Goal: Task Accomplishment & Management: Manage account settings

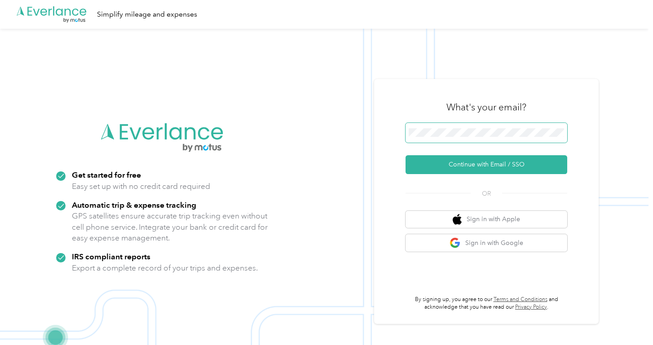
click at [436, 128] on span at bounding box center [487, 133] width 162 height 20
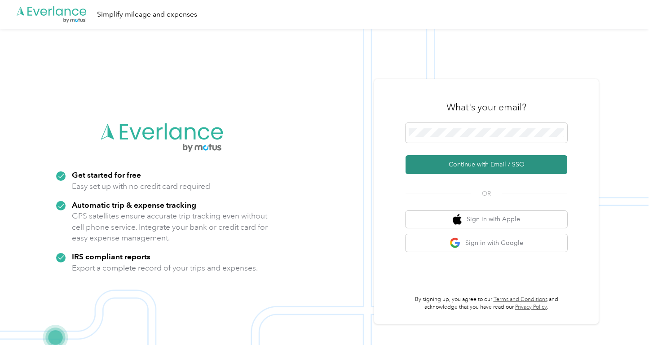
click at [441, 167] on button "Continue with Email / SSO" at bounding box center [487, 164] width 162 height 19
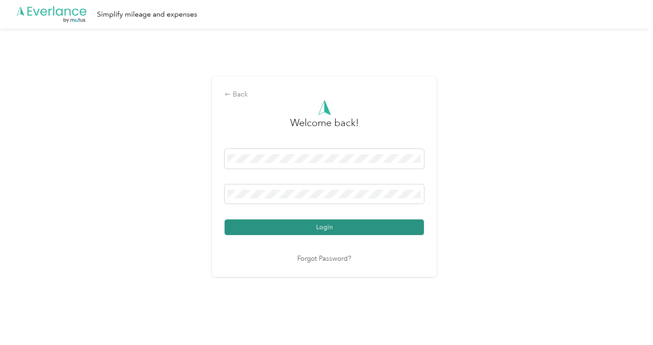
click at [379, 225] on button "Login" at bounding box center [324, 228] width 199 height 16
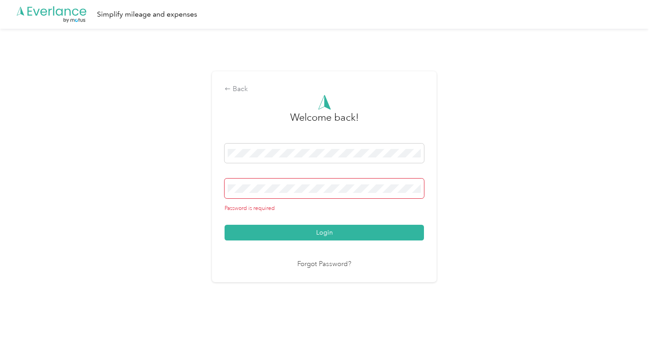
click at [327, 227] on button "Login" at bounding box center [324, 233] width 199 height 16
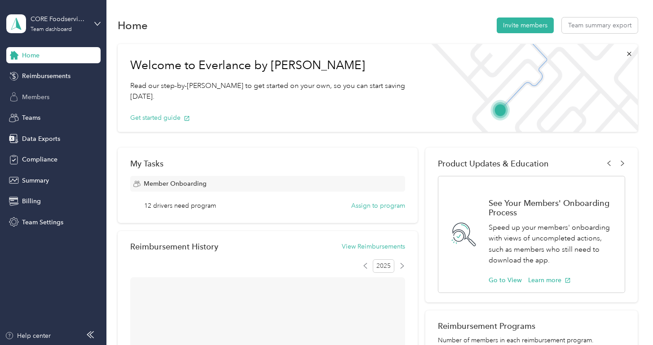
click at [41, 93] on span "Members" at bounding box center [35, 97] width 27 height 9
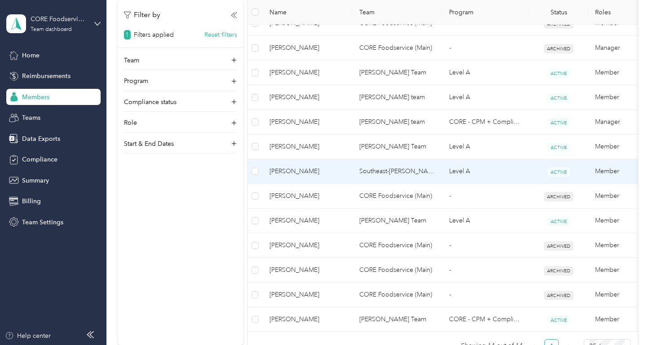
scroll to position [280, 0]
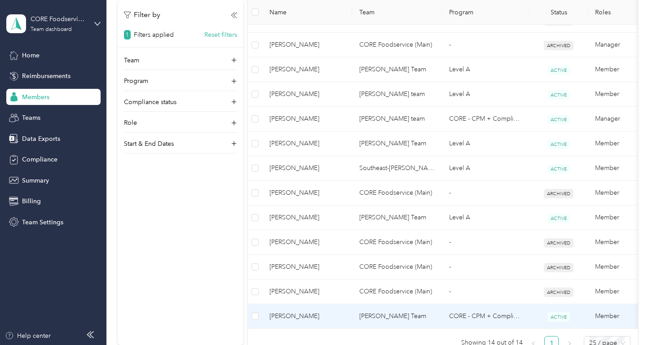
click at [310, 309] on td "Ryan M. Bozza" at bounding box center [307, 316] width 90 height 25
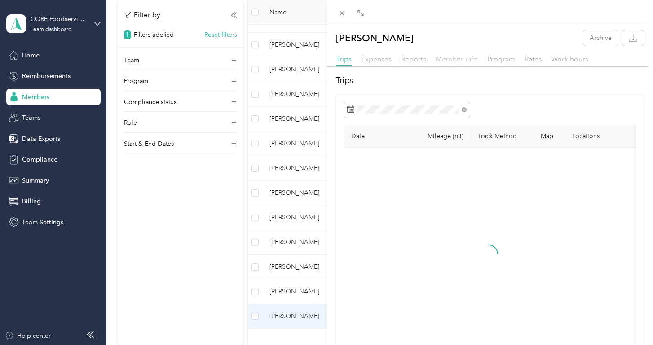
click at [437, 57] on span "Member info" at bounding box center [457, 59] width 42 height 9
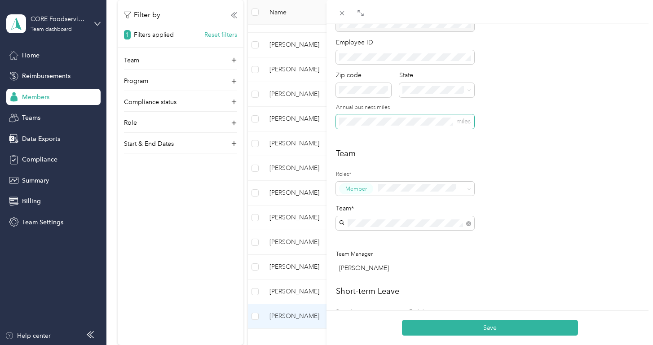
scroll to position [127, 0]
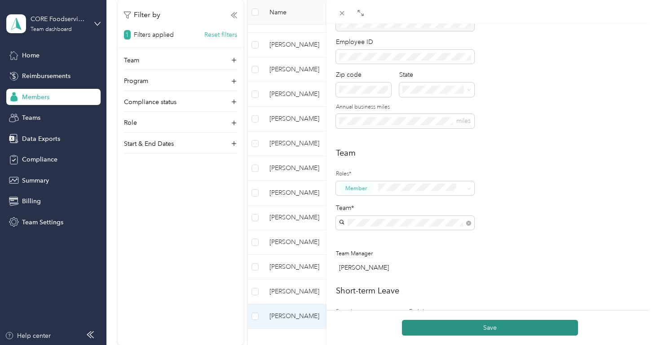
click at [482, 331] on button "Save" at bounding box center [490, 328] width 176 height 16
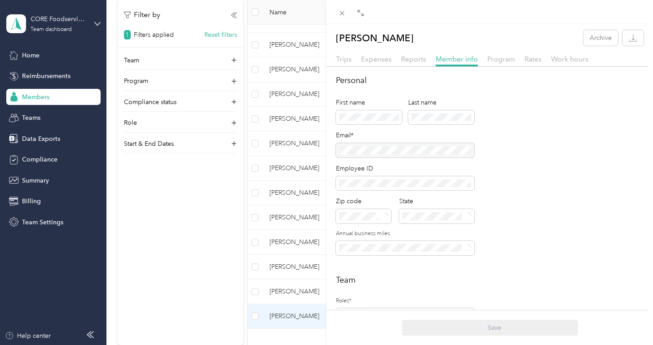
scroll to position [0, 0]
click at [402, 62] on span "Reports" at bounding box center [413, 59] width 25 height 9
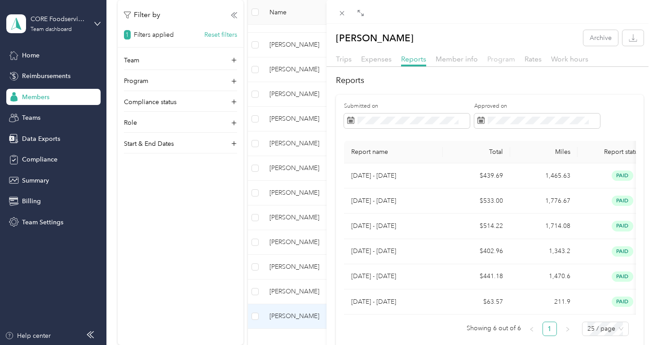
click at [506, 60] on span "Program" at bounding box center [501, 59] width 28 height 9
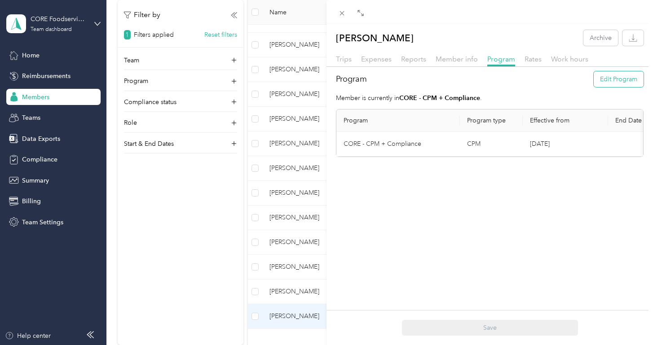
click at [617, 79] on button "Edit Program" at bounding box center [619, 79] width 50 height 16
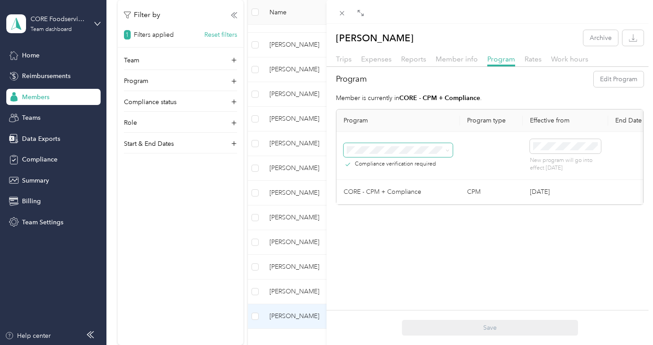
click at [446, 151] on icon at bounding box center [448, 151] width 4 height 4
click at [427, 234] on div "Level A (FAVR)" at bounding box center [398, 238] width 97 height 9
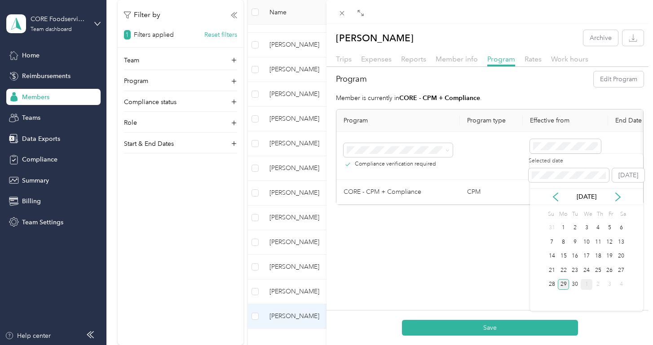
click at [588, 282] on div "1" at bounding box center [587, 284] width 12 height 11
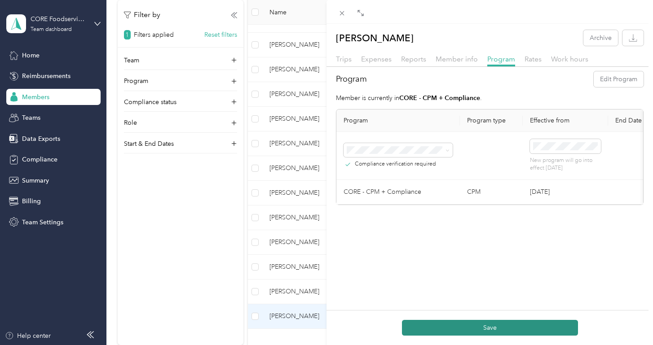
click at [503, 328] on button "Save" at bounding box center [490, 328] width 176 height 16
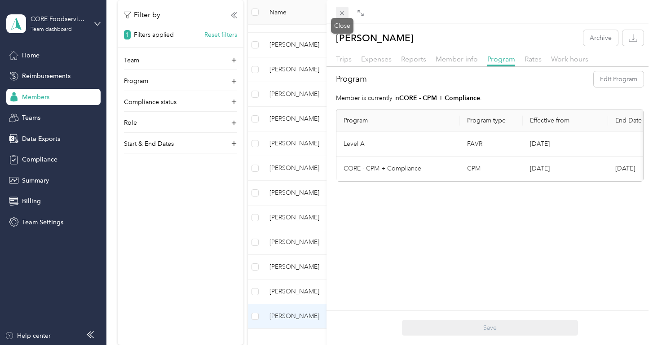
click at [343, 13] on icon at bounding box center [342, 13] width 8 height 8
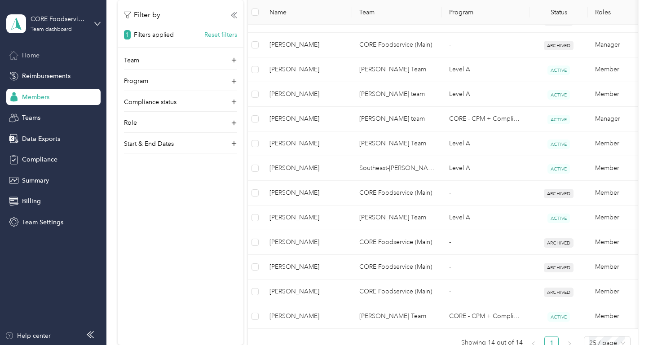
click at [61, 62] on div "Home" at bounding box center [53, 55] width 94 height 16
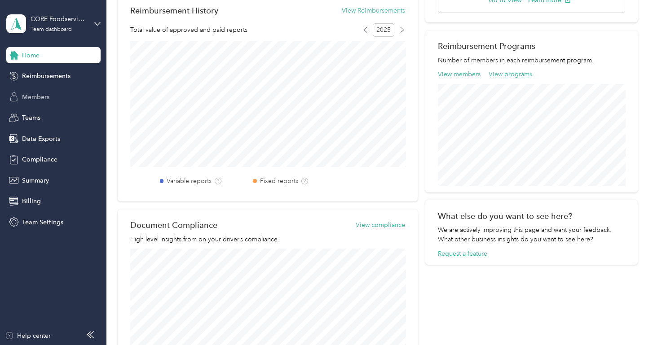
click at [66, 99] on div "Members" at bounding box center [53, 97] width 94 height 16
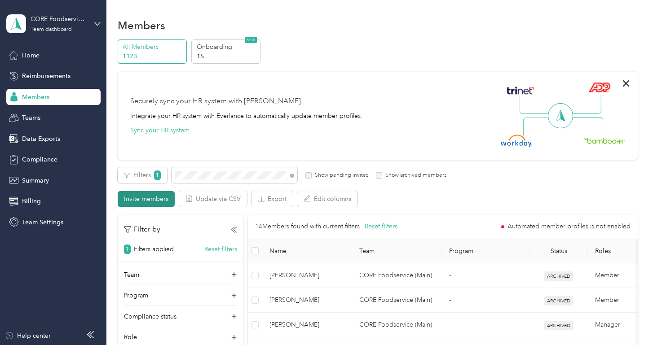
click at [150, 204] on button "Invite members" at bounding box center [146, 199] width 57 height 16
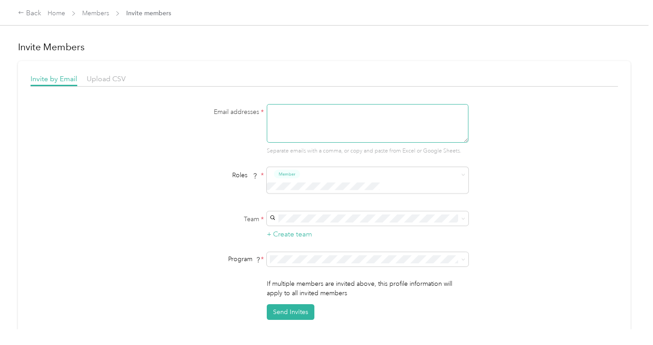
click at [284, 113] on textarea at bounding box center [368, 123] width 202 height 39
paste textarea "JHeinlein@corefoodservice.com"
type textarea "JHeinlein@corefoodservice.com"
click at [290, 230] on p "[PERSON_NAME]" at bounding box center [368, 233] width 189 height 9
click at [290, 187] on li "CORE - CPM + Compliance (CPM)" at bounding box center [369, 185] width 202 height 16
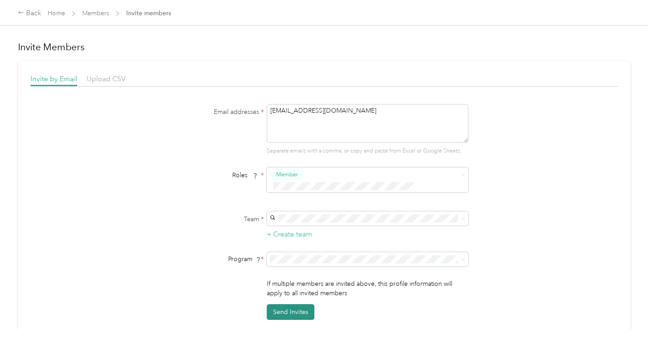
click at [291, 307] on button "Send Invites" at bounding box center [291, 312] width 48 height 16
click at [85, 16] on link "Members" at bounding box center [95, 13] width 27 height 8
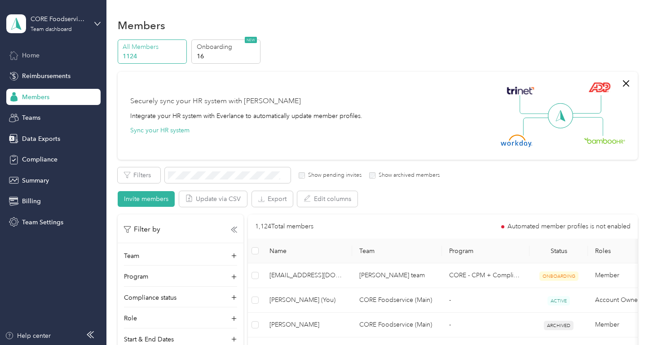
click at [64, 54] on div "Home" at bounding box center [53, 55] width 94 height 16
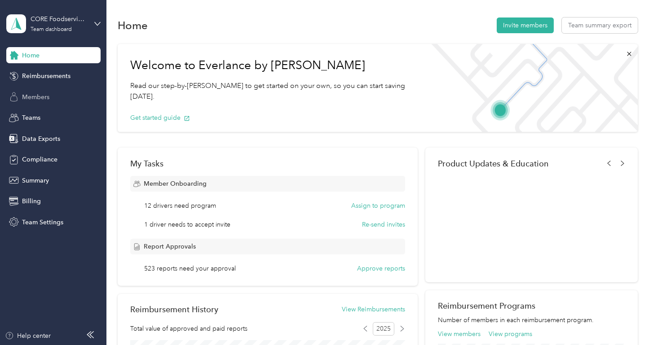
click at [66, 98] on div "Members" at bounding box center [53, 97] width 94 height 16
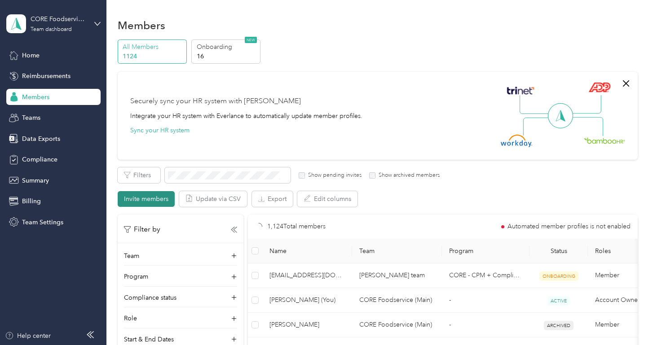
click at [160, 202] on button "Invite members" at bounding box center [146, 199] width 57 height 16
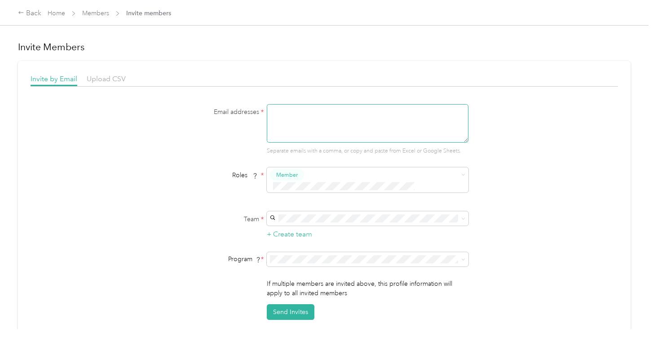
click at [274, 116] on textarea at bounding box center [368, 123] width 202 height 39
paste textarea "CFoster8@corefoodservice.com"
type textarea "CFoster8@corefoodservice.com"
click at [308, 258] on p "Charles L. Russell JR" at bounding box center [368, 260] width 189 height 9
click at [300, 184] on span "CORE - CPM + Compliance (CPM)" at bounding box center [322, 185] width 97 height 8
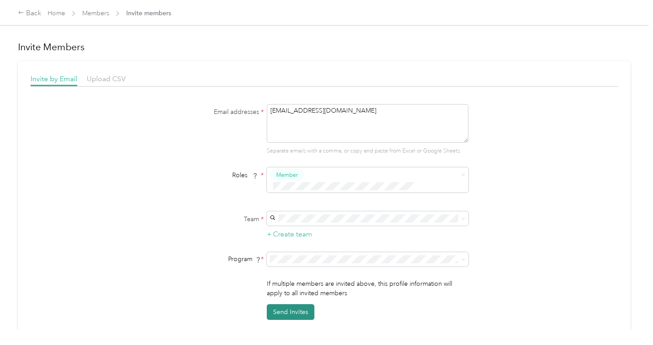
click at [296, 304] on button "Send Invites" at bounding box center [291, 312] width 48 height 16
click at [59, 13] on link "Home" at bounding box center [57, 13] width 18 height 8
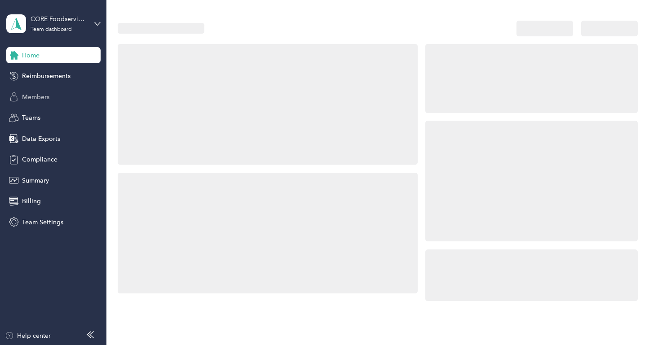
click at [63, 96] on div "Members" at bounding box center [53, 97] width 94 height 16
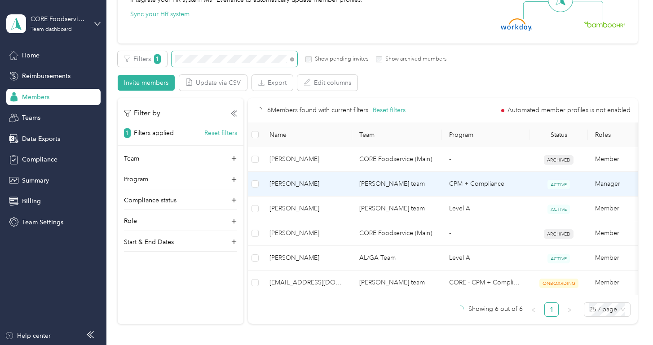
scroll to position [139, 0]
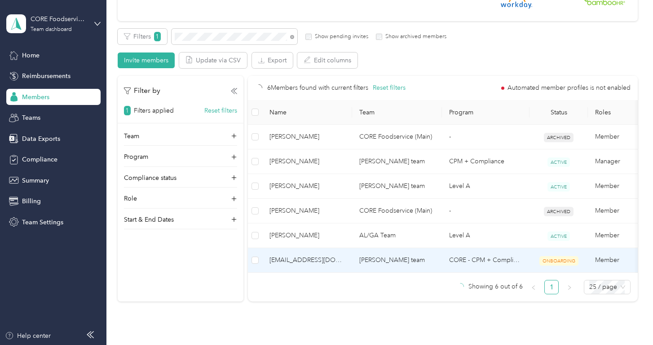
click at [302, 261] on span "[EMAIL_ADDRESS][DOMAIN_NAME]" at bounding box center [306, 261] width 75 height 10
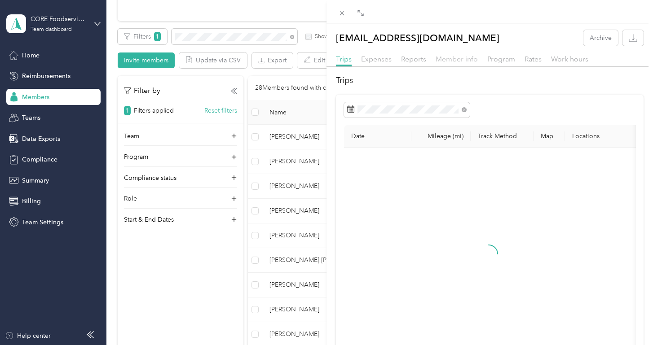
click at [441, 58] on span "Member info" at bounding box center [457, 59] width 42 height 9
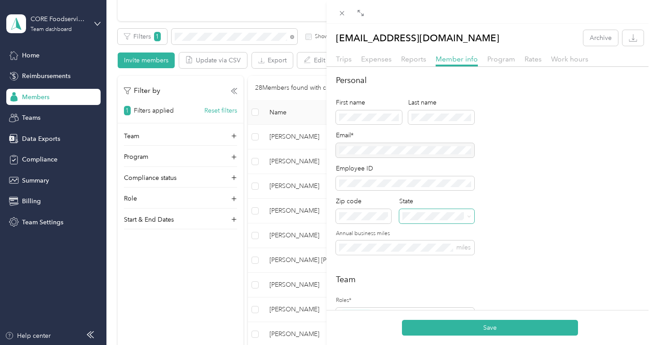
click at [411, 220] on span at bounding box center [436, 216] width 75 height 14
click at [416, 136] on li "MD [US_STATE]" at bounding box center [437, 127] width 77 height 27
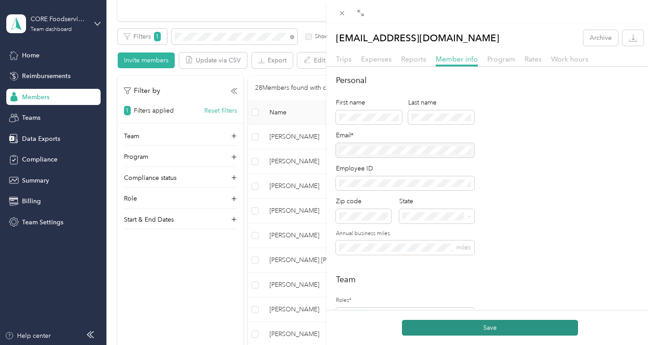
click at [471, 324] on button "Save" at bounding box center [490, 328] width 176 height 16
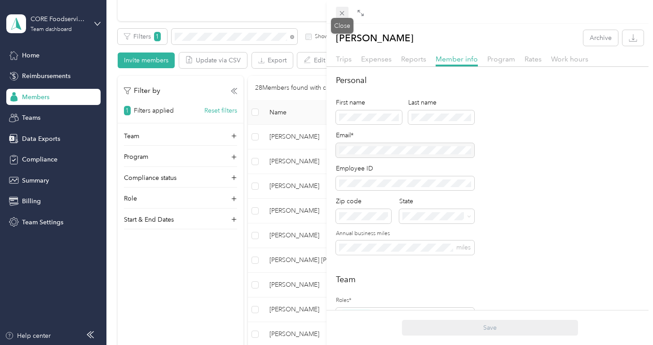
click at [340, 11] on icon at bounding box center [342, 13] width 8 height 8
